Goal: Information Seeking & Learning: Learn about a topic

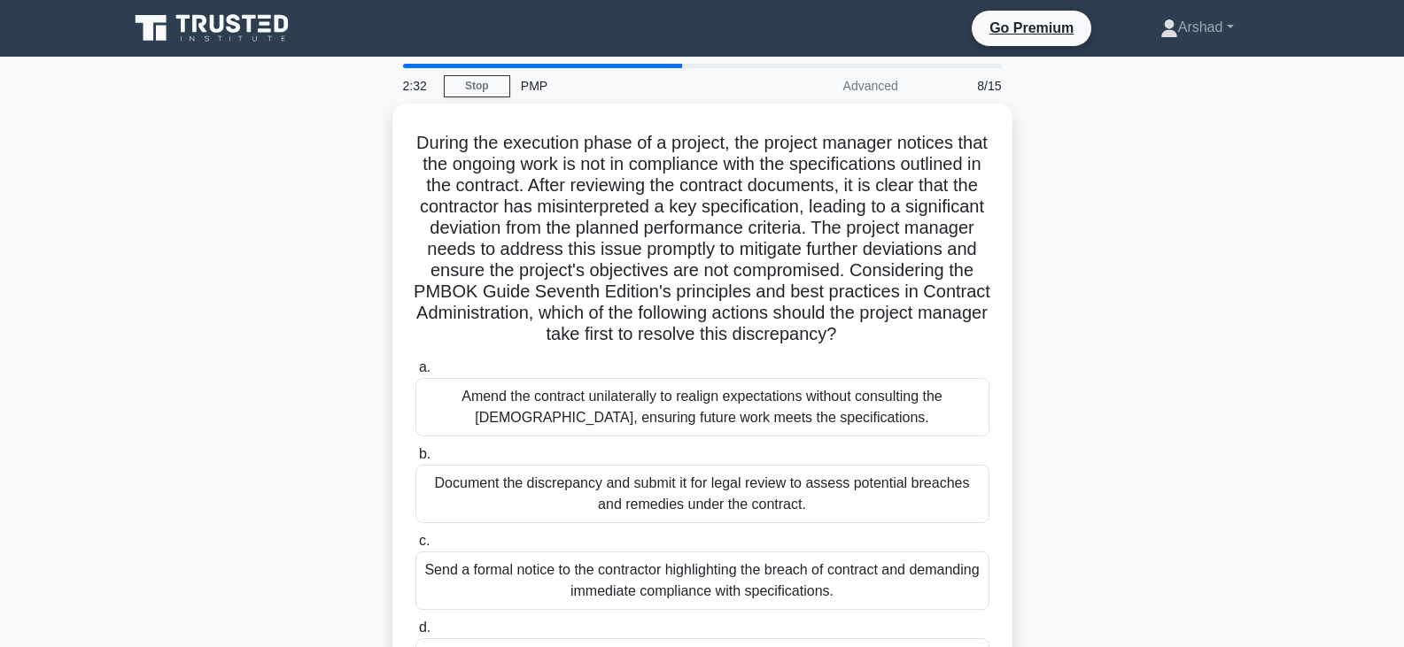
click at [291, 478] on div "During the execution phase of a project, the project manager notices that the o…" at bounding box center [702, 423] width 1169 height 639
click at [464, 81] on link "Stop" at bounding box center [477, 86] width 66 height 22
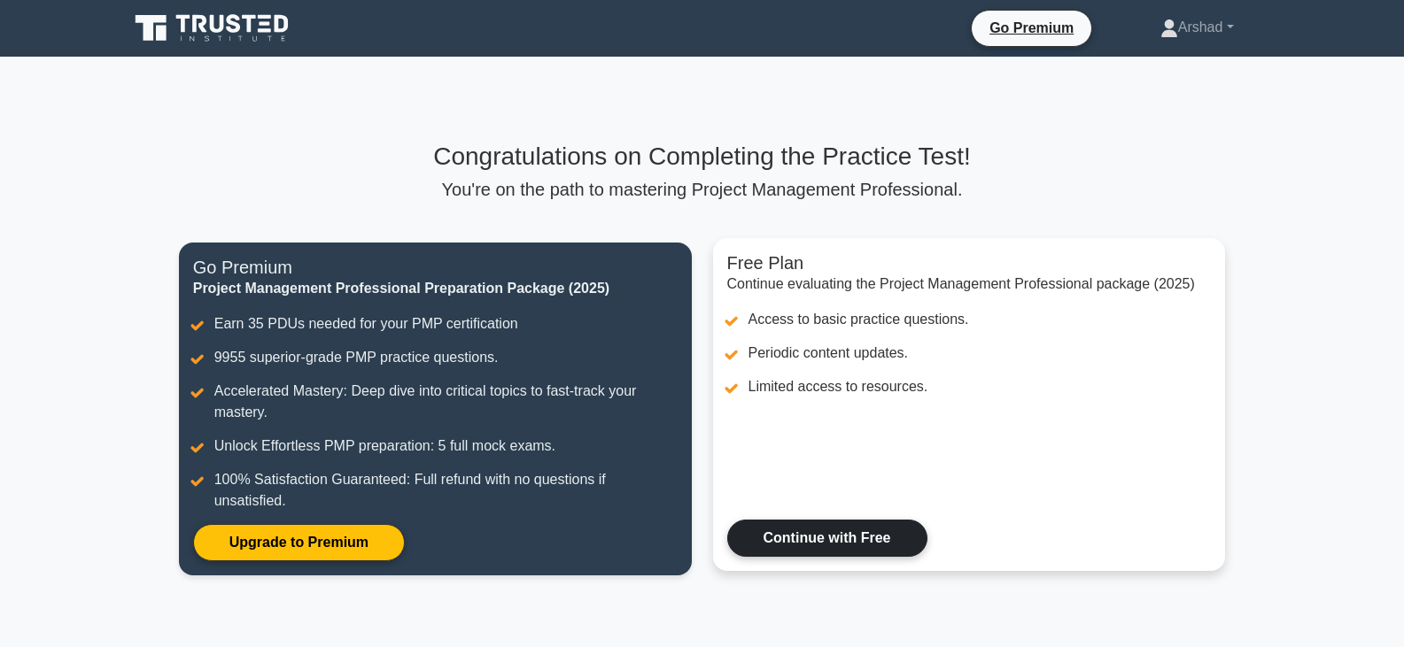
click at [848, 548] on link "Continue with Free" at bounding box center [827, 538] width 200 height 37
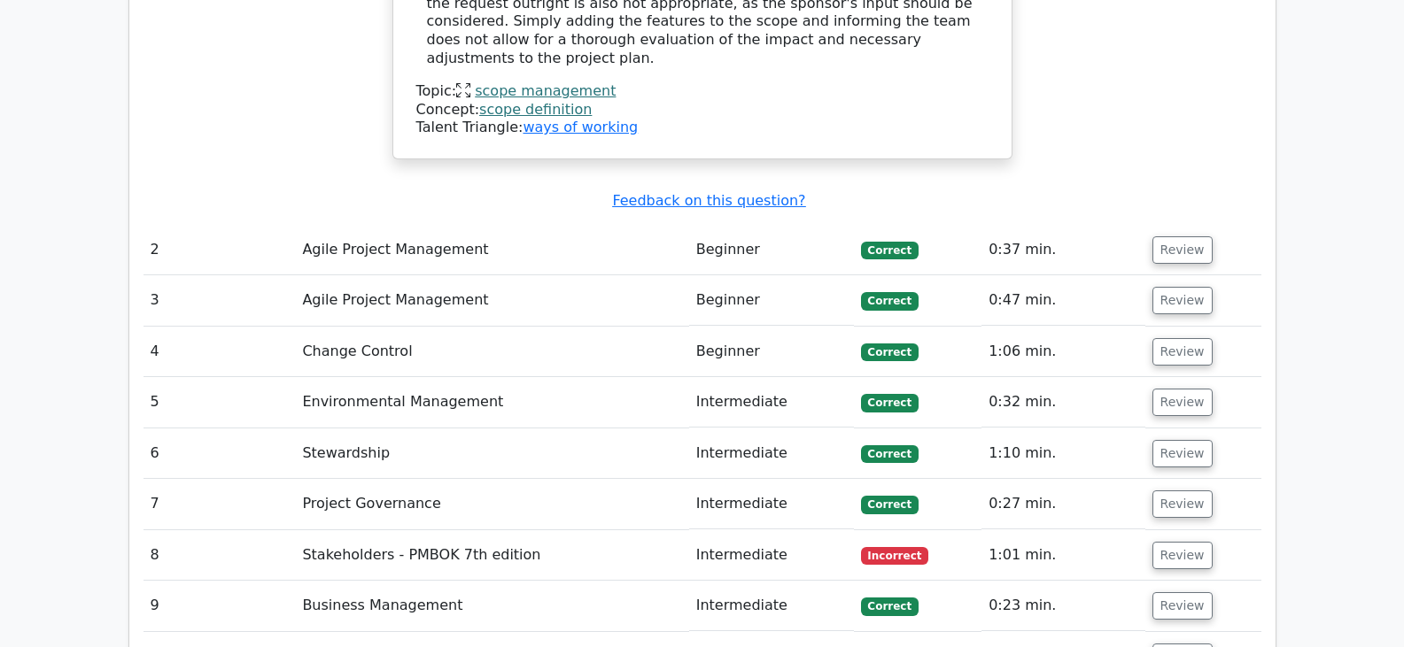
scroll to position [2288, 0]
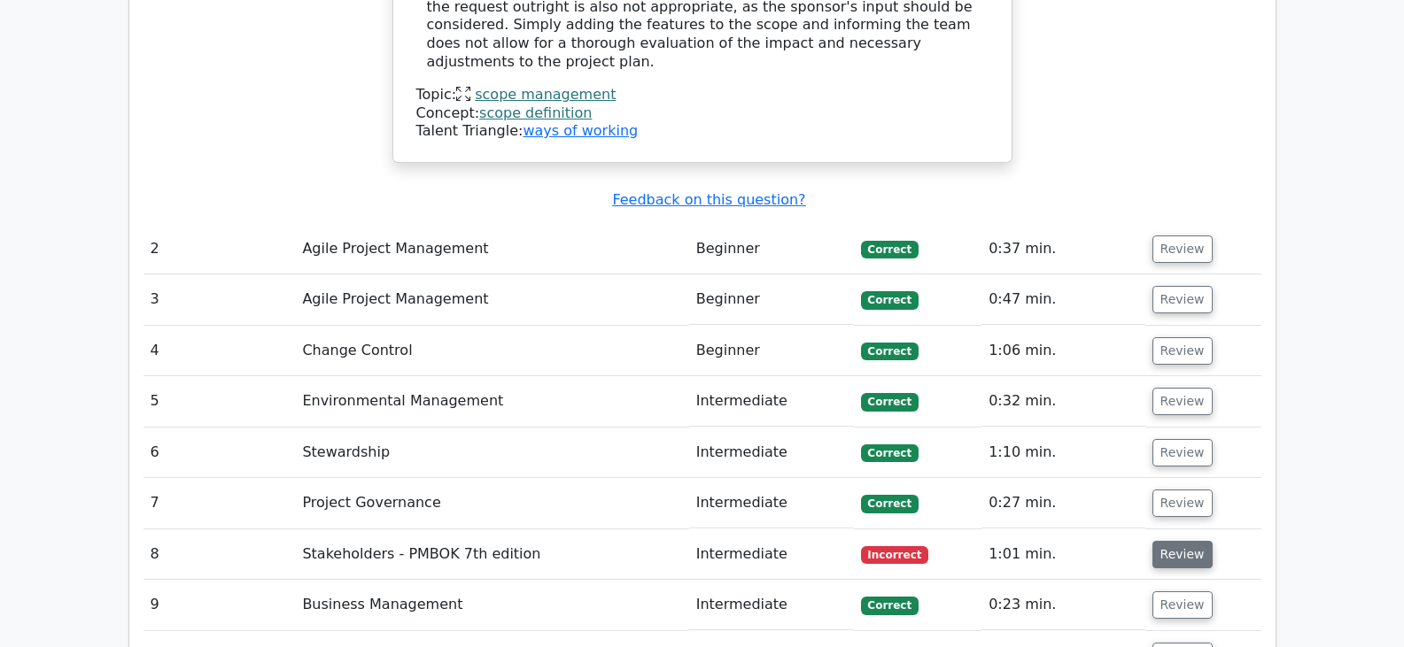
click at [1169, 541] on button "Review" at bounding box center [1182, 554] width 60 height 27
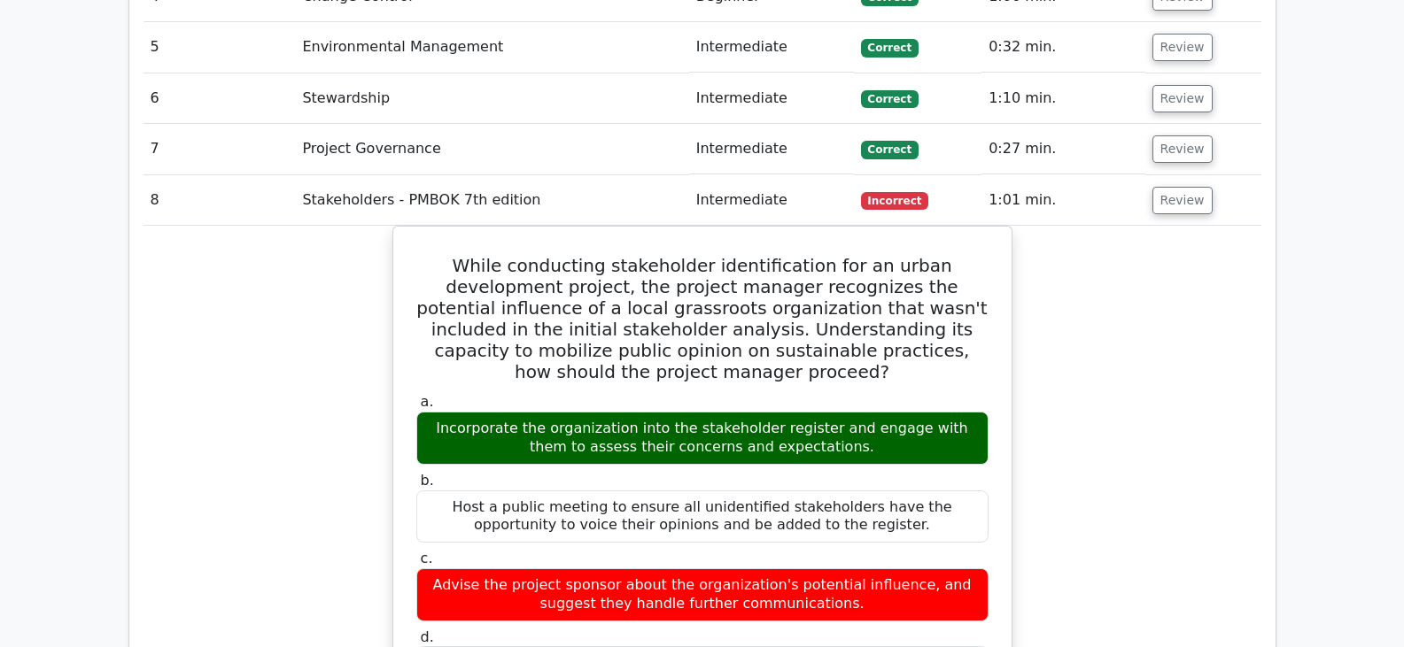
scroll to position [2199, 0]
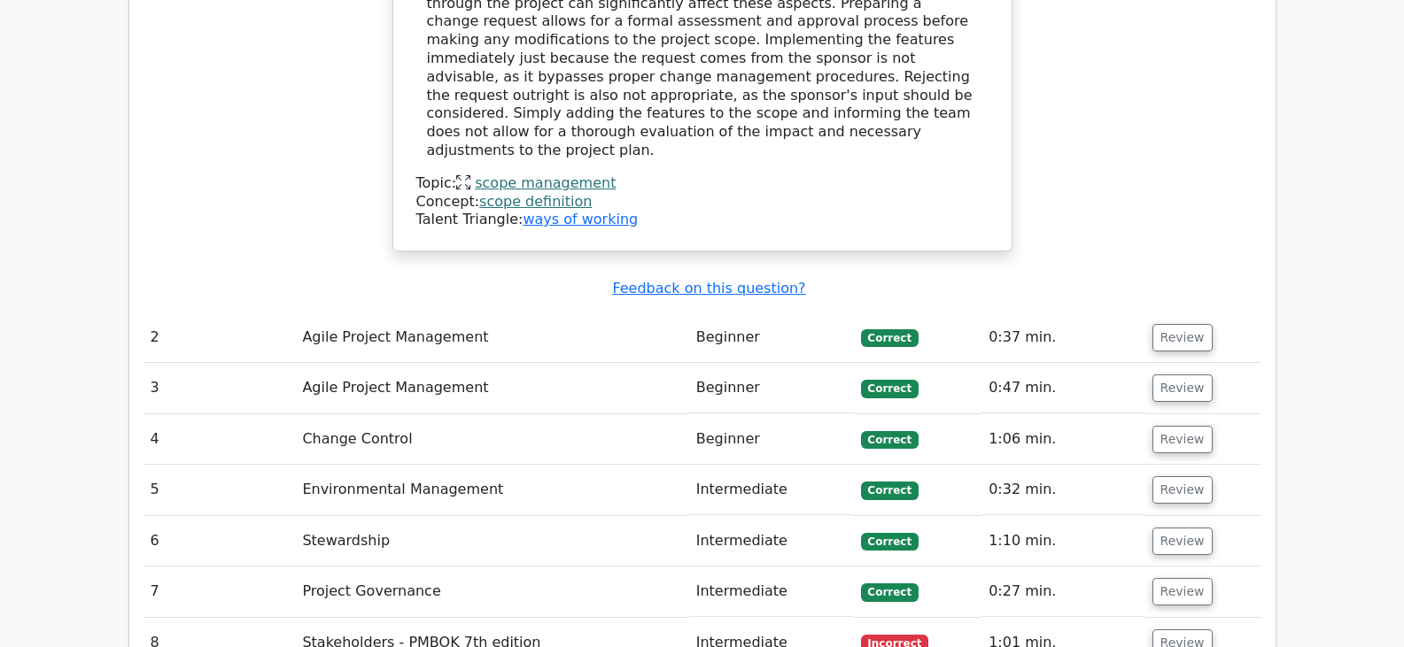
click at [896, 635] on span "Incorrect" at bounding box center [895, 644] width 68 height 18
click at [1188, 630] on button "Review" at bounding box center [1182, 643] width 60 height 27
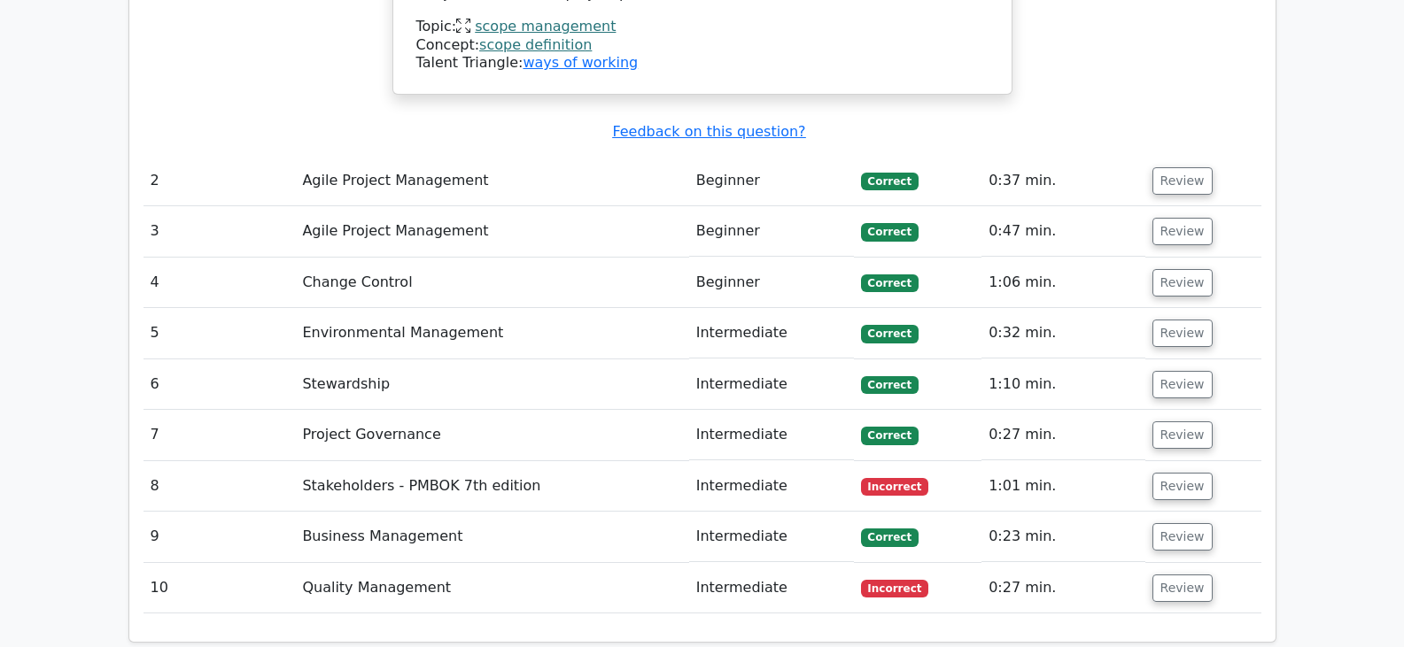
scroll to position [2642, 0]
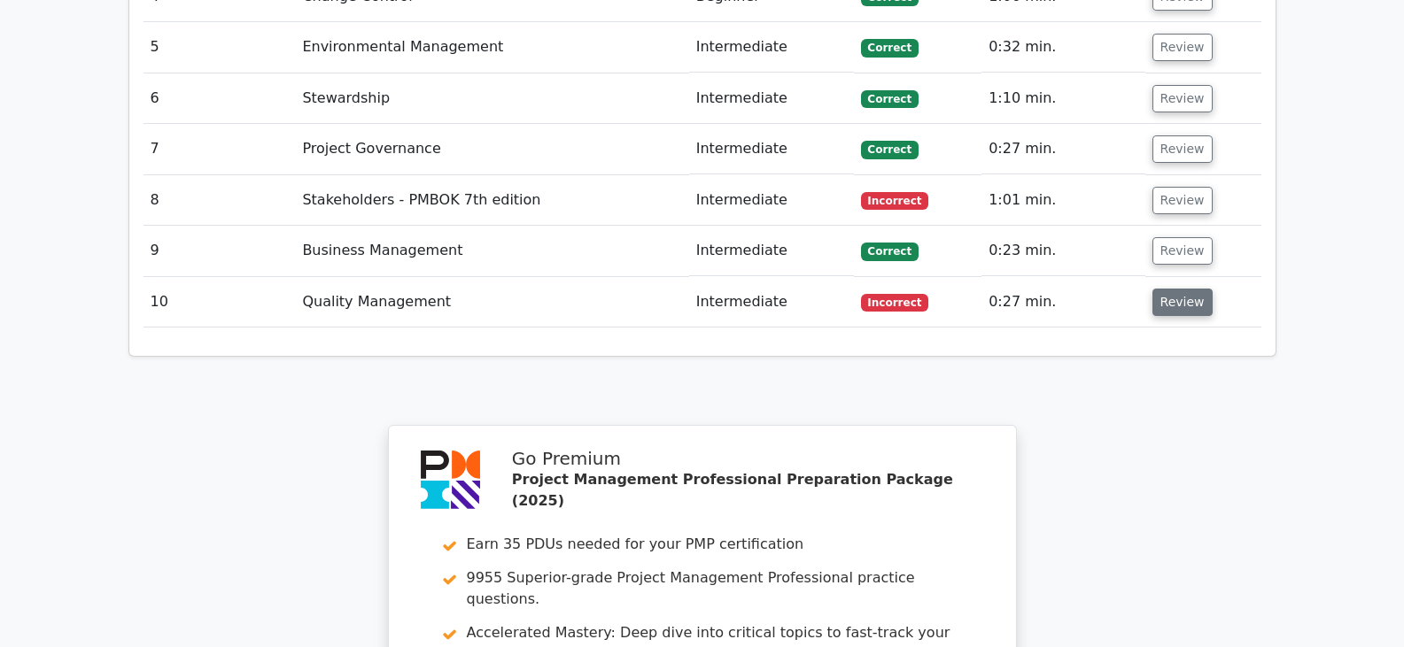
click at [1176, 289] on button "Review" at bounding box center [1182, 302] width 60 height 27
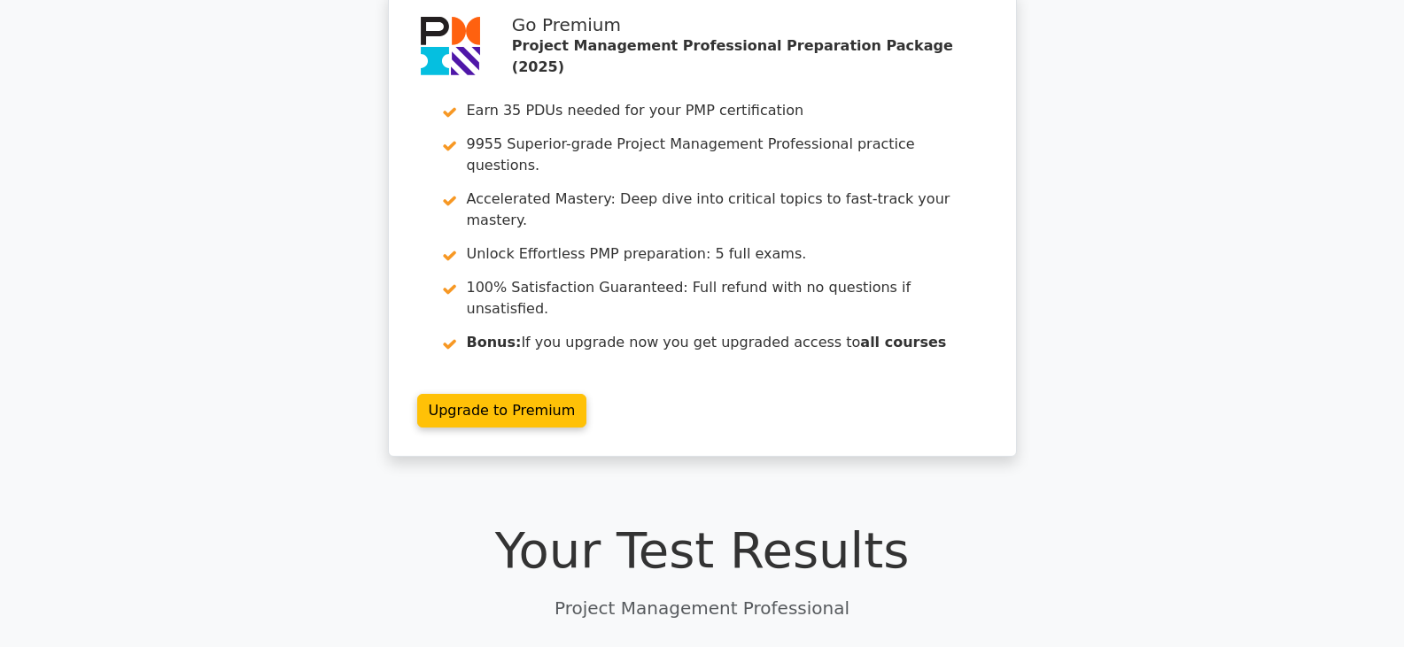
scroll to position [0, 0]
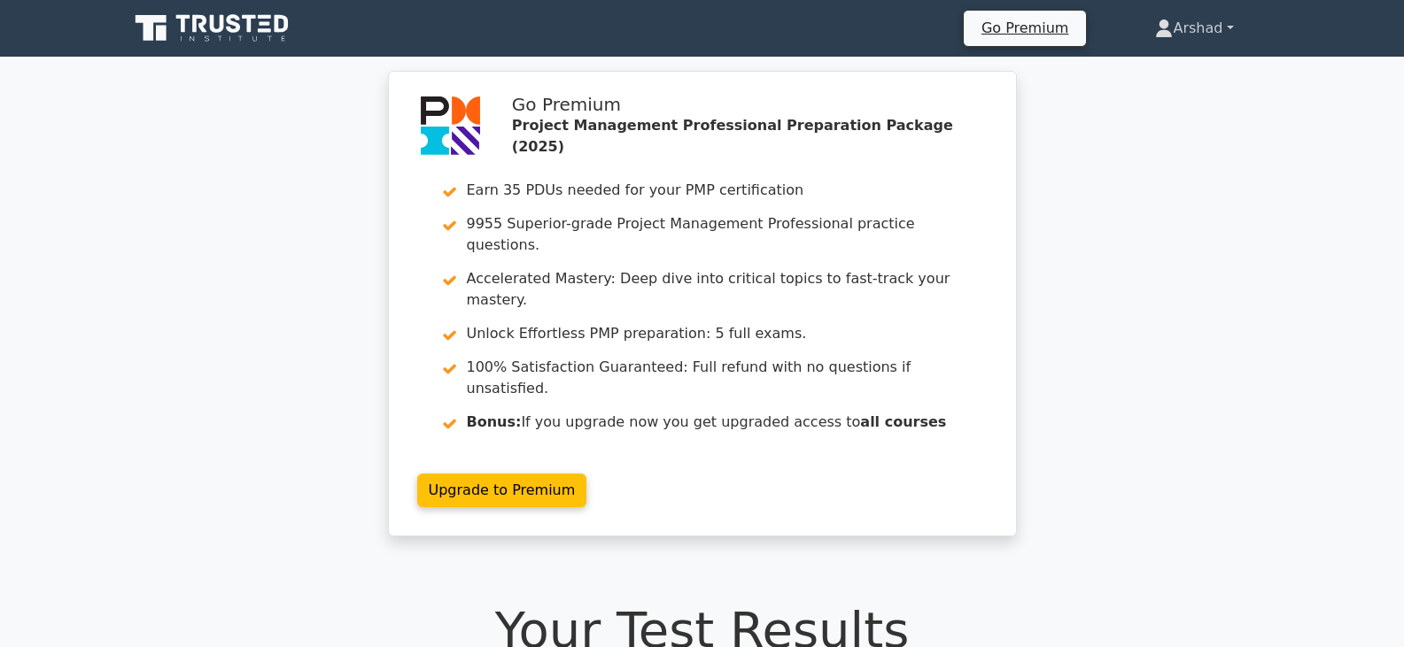
click at [1202, 29] on link "Arshad" at bounding box center [1193, 28] width 163 height 35
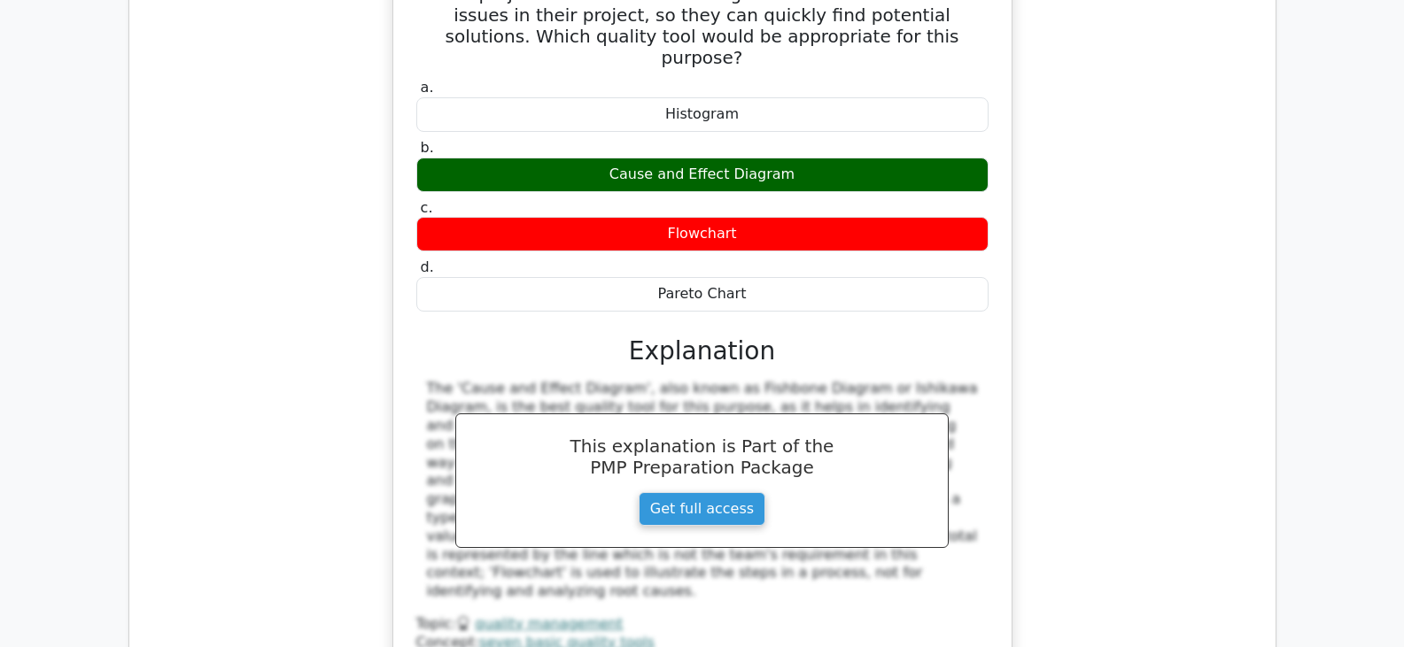
scroll to position [3631, 0]
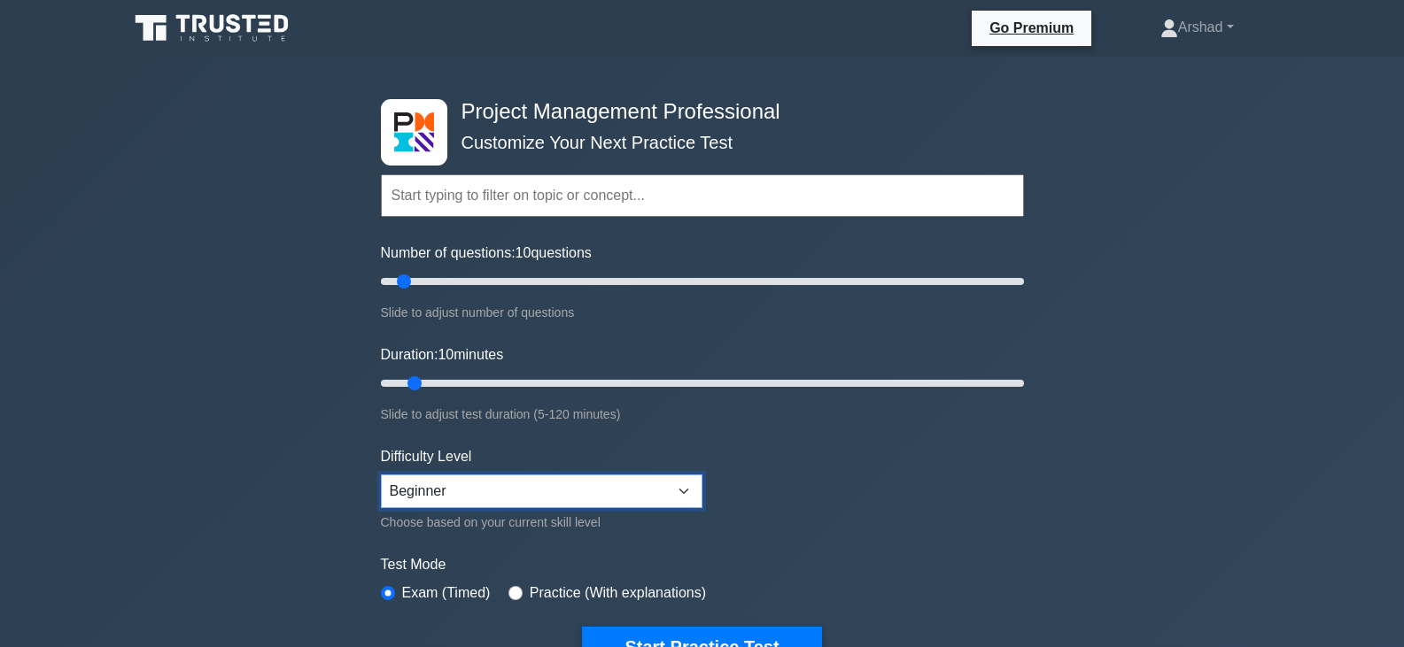
click at [609, 475] on select "Beginner Intermediate Expert" at bounding box center [542, 492] width 322 height 34
select select "intermediate"
click at [381, 475] on select "Beginner Intermediate Expert" at bounding box center [542, 492] width 322 height 34
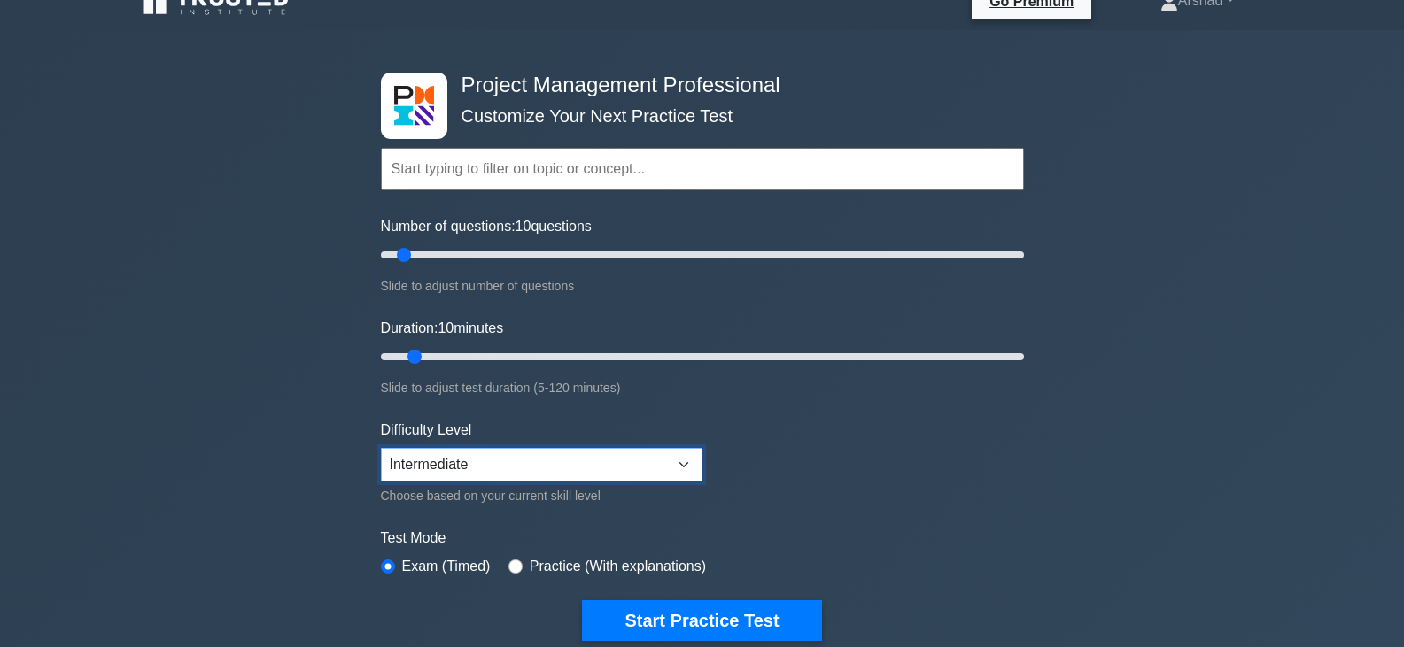
scroll to position [266, 0]
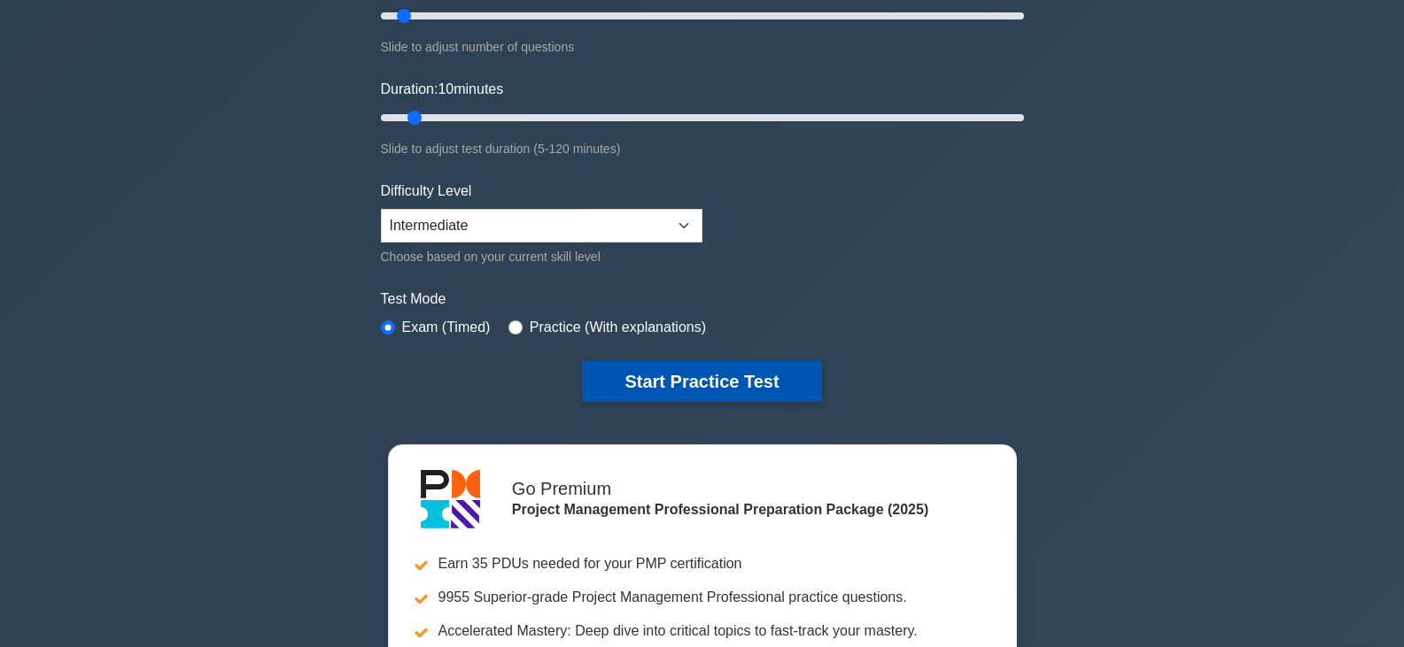
click at [628, 375] on button "Start Practice Test" at bounding box center [701, 381] width 239 height 41
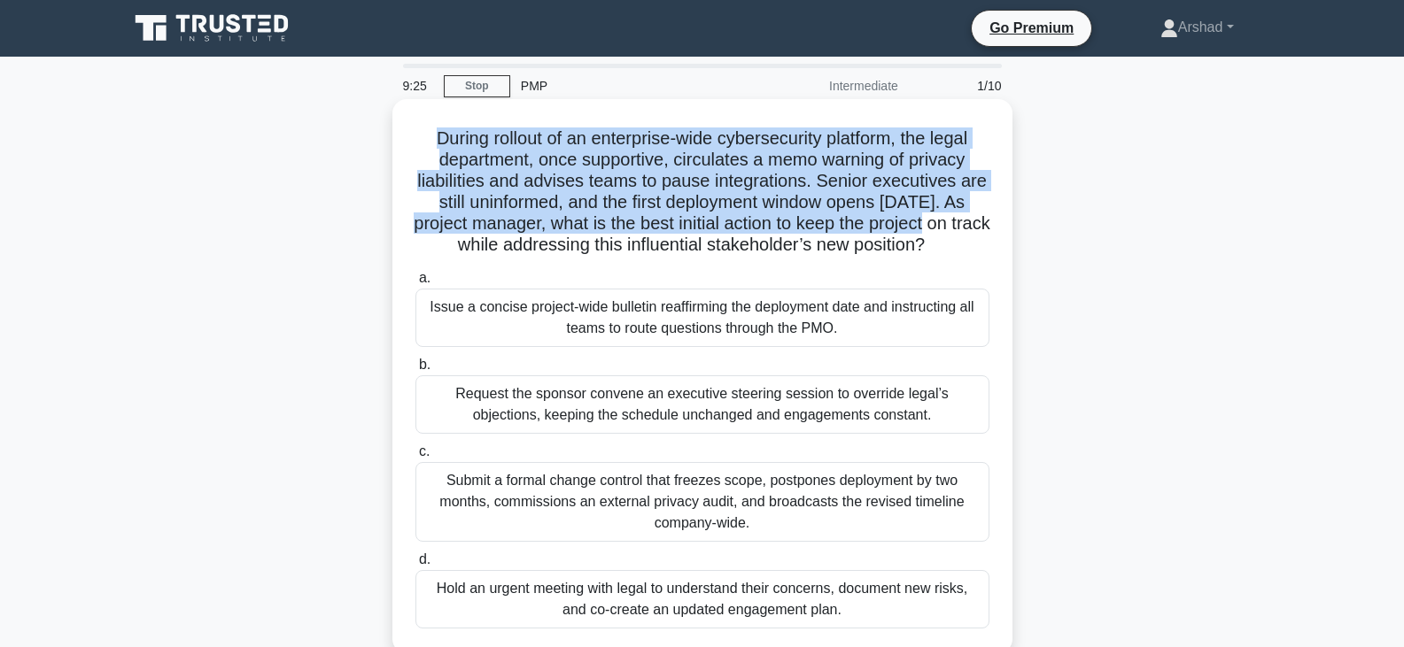
drag, startPoint x: 429, startPoint y: 133, endPoint x: 929, endPoint y: 231, distance: 510.0
click at [929, 231] on h5 "During rollout of an enterprise-wide cybersecurity platform, the legal departme…" at bounding box center [702, 192] width 577 height 129
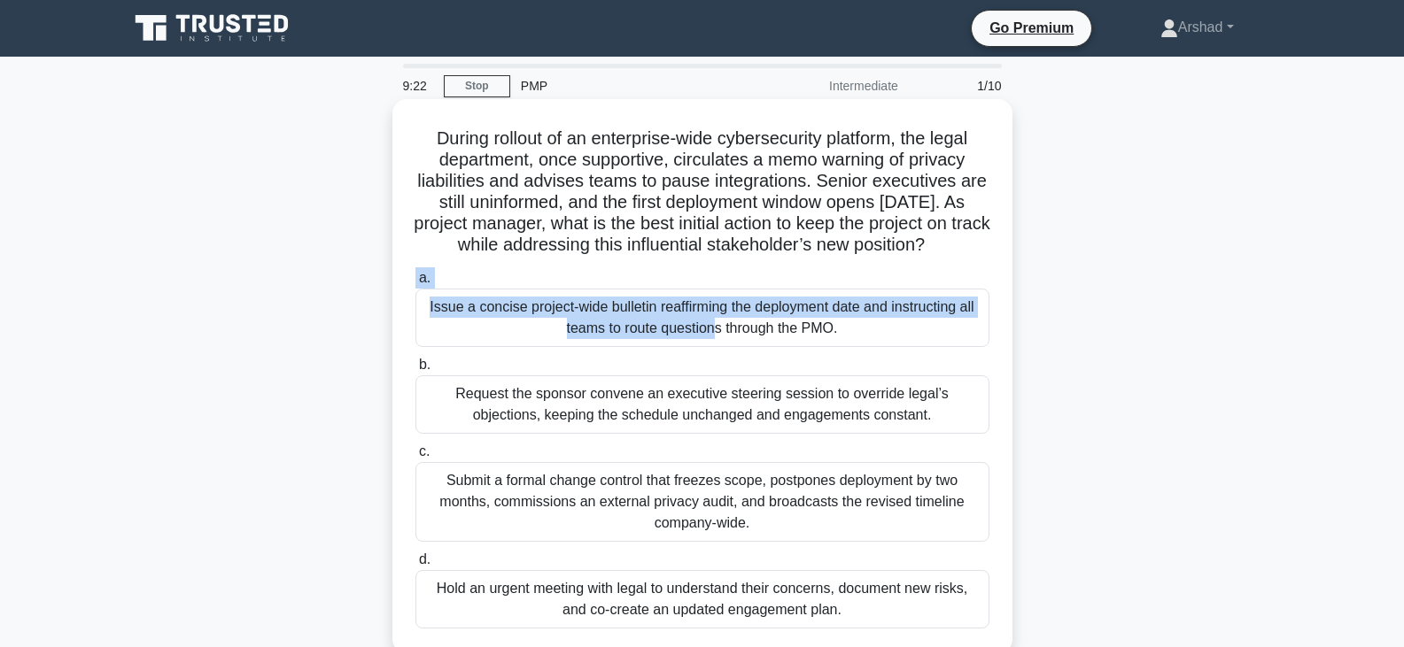
drag, startPoint x: 437, startPoint y: 326, endPoint x: 596, endPoint y: 275, distance: 167.2
click at [596, 275] on div "During rollout of an enterprise-wide cybersecurity platform, the legal departme…" at bounding box center [702, 376] width 606 height 540
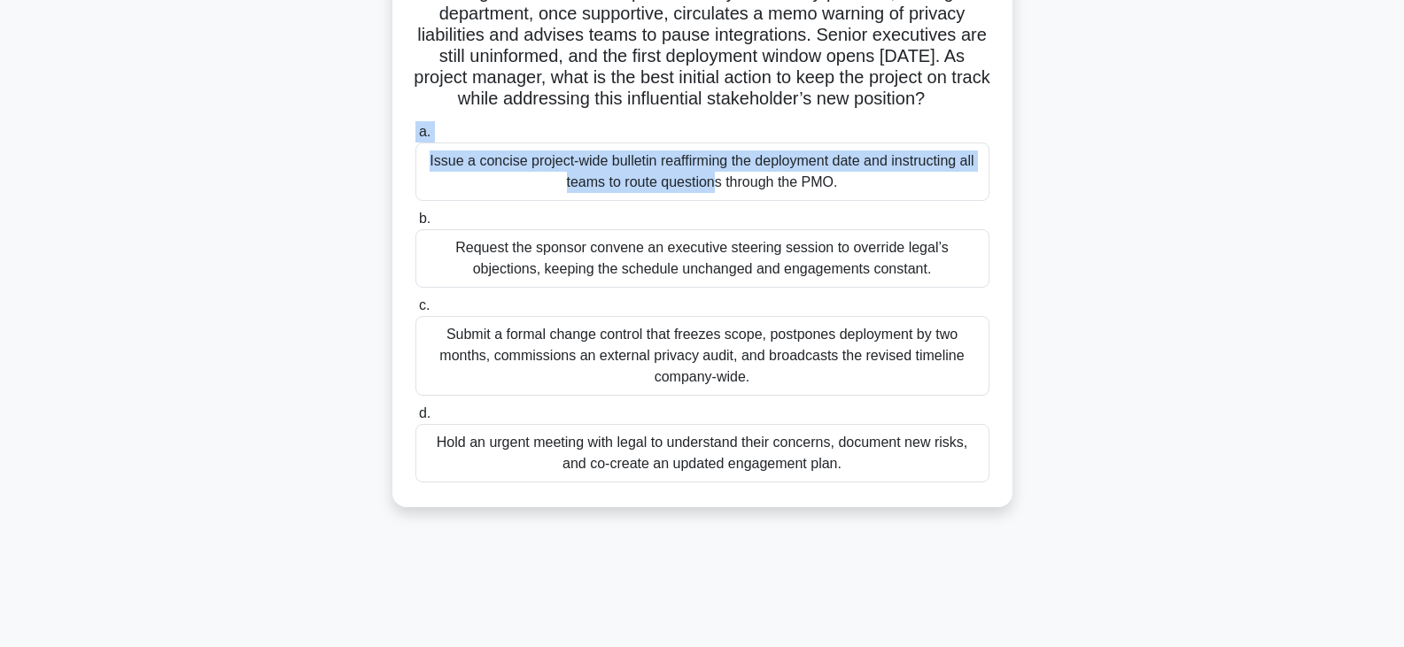
scroll to position [177, 0]
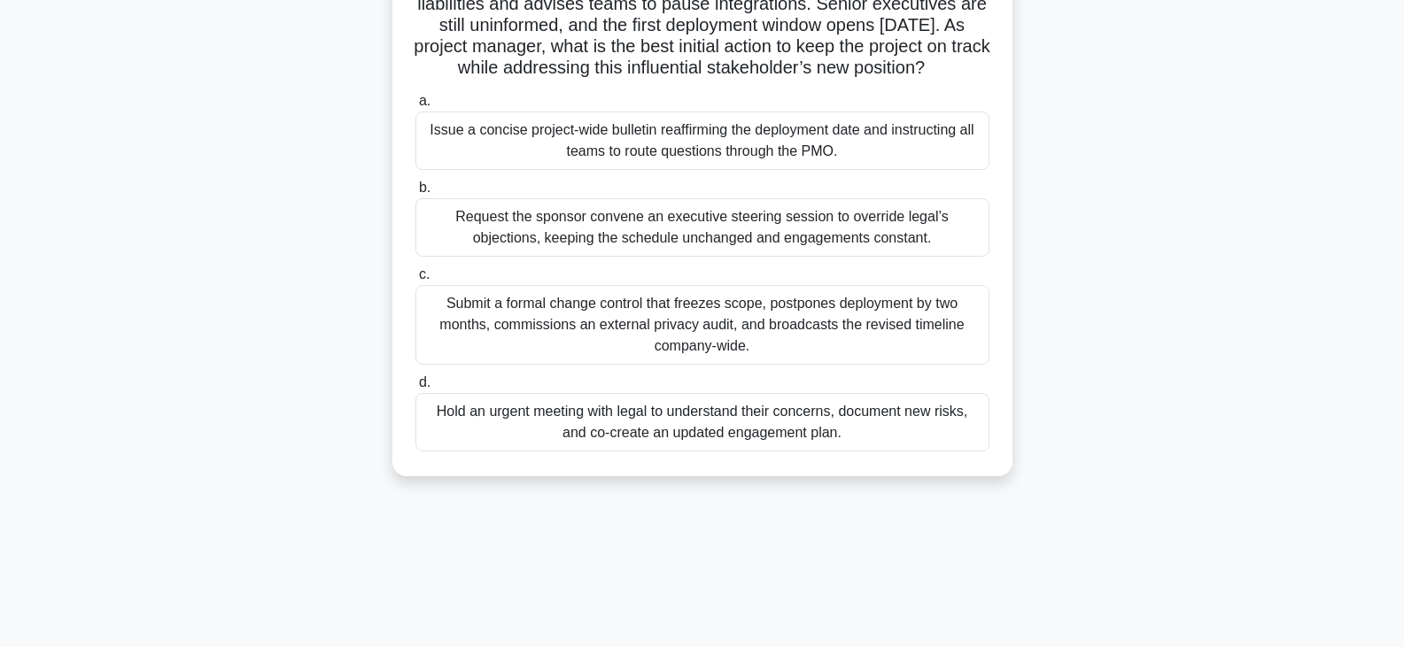
click at [717, 452] on div "Hold an urgent meeting with legal to understand their concerns, document new ri…" at bounding box center [702, 422] width 574 height 58
click at [415, 389] on input "d. Hold an urgent meeting with legal to understand their concerns, document new…" at bounding box center [415, 383] width 0 height 12
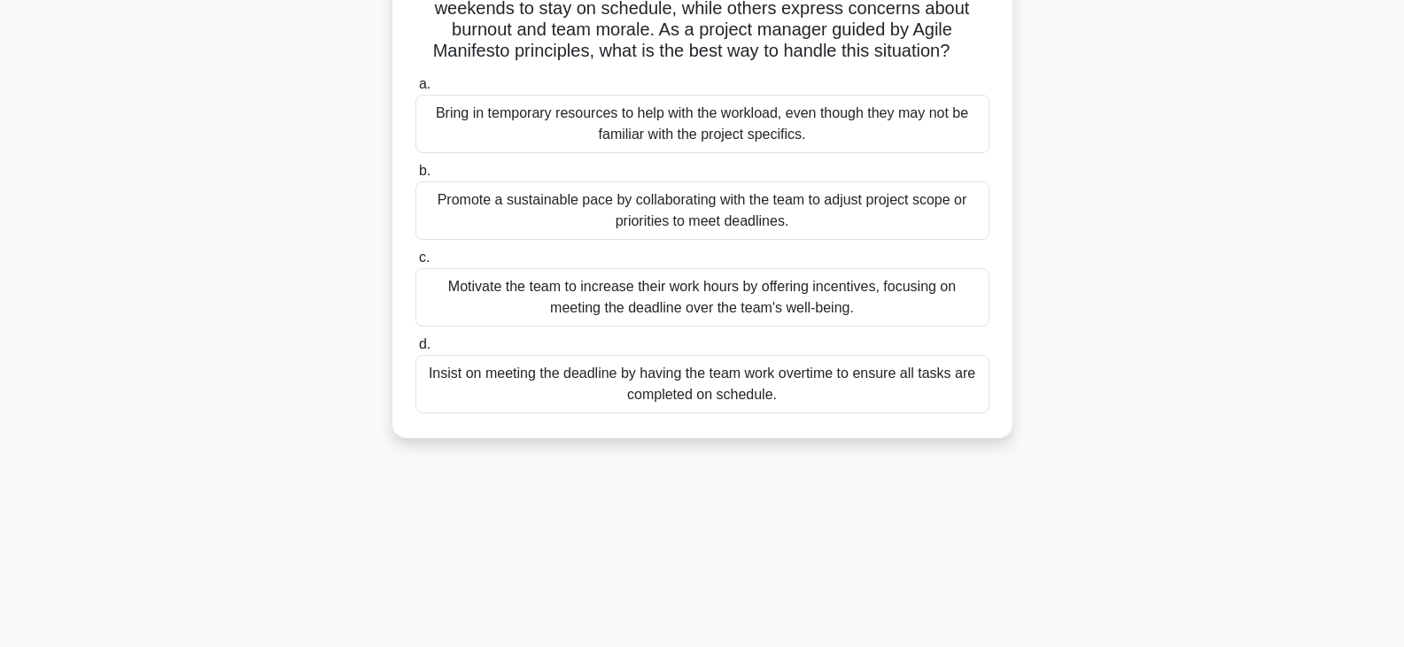
scroll to position [0, 0]
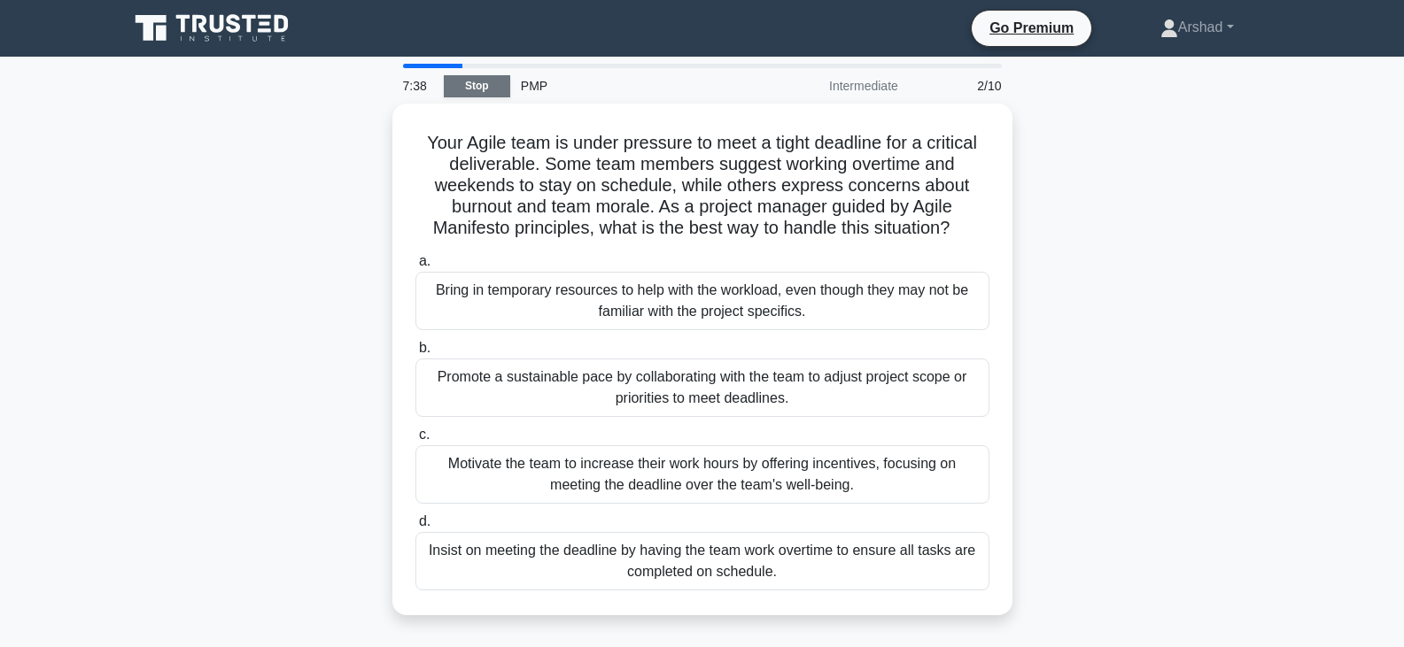
click at [452, 87] on link "Stop" at bounding box center [477, 86] width 66 height 22
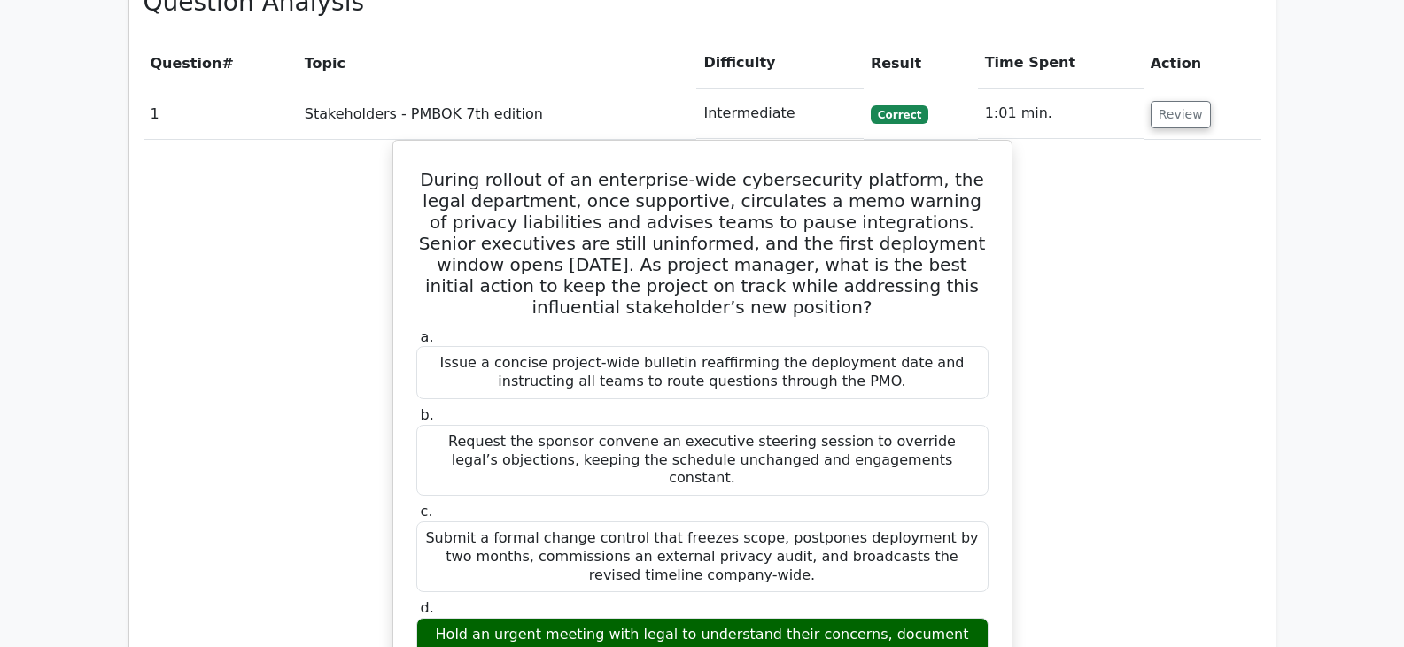
scroll to position [1683, 0]
